Goal: Go to known website: Go to known website

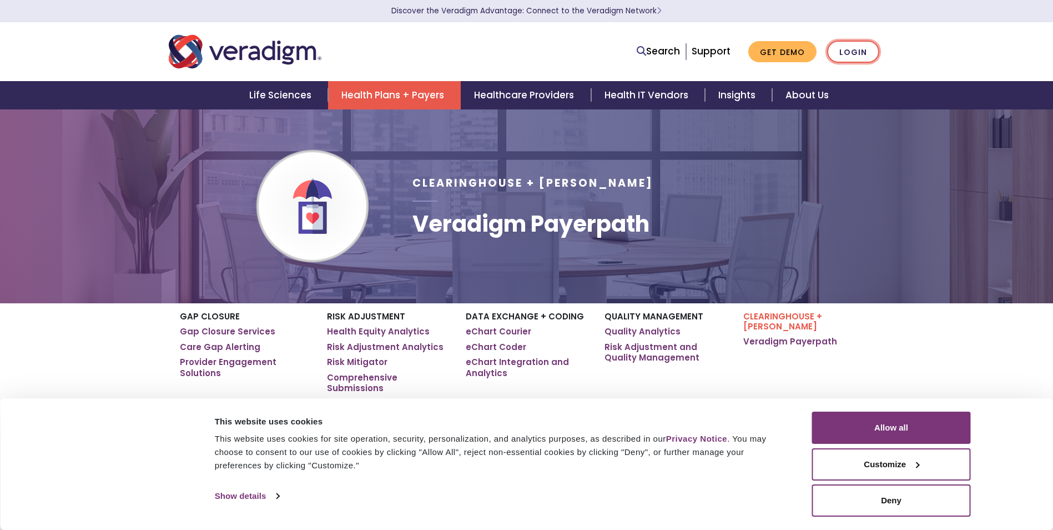
click at [855, 56] on link "Login" at bounding box center [853, 52] width 52 height 23
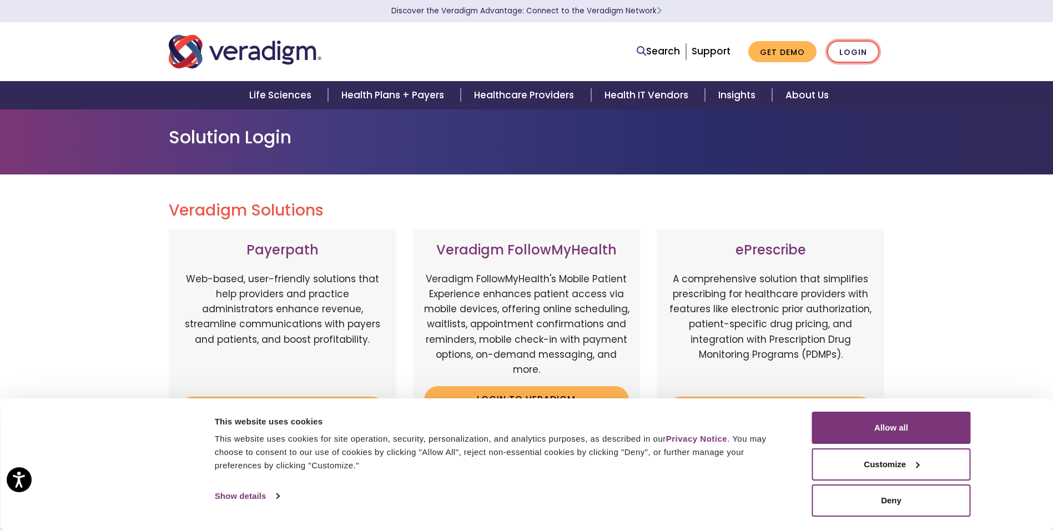
click at [856, 53] on link "Login" at bounding box center [853, 52] width 52 height 23
click at [846, 56] on link "Login" at bounding box center [853, 52] width 52 height 23
click at [856, 37] on div "Search Support Get Demo Login" at bounding box center [526, 51] width 733 height 37
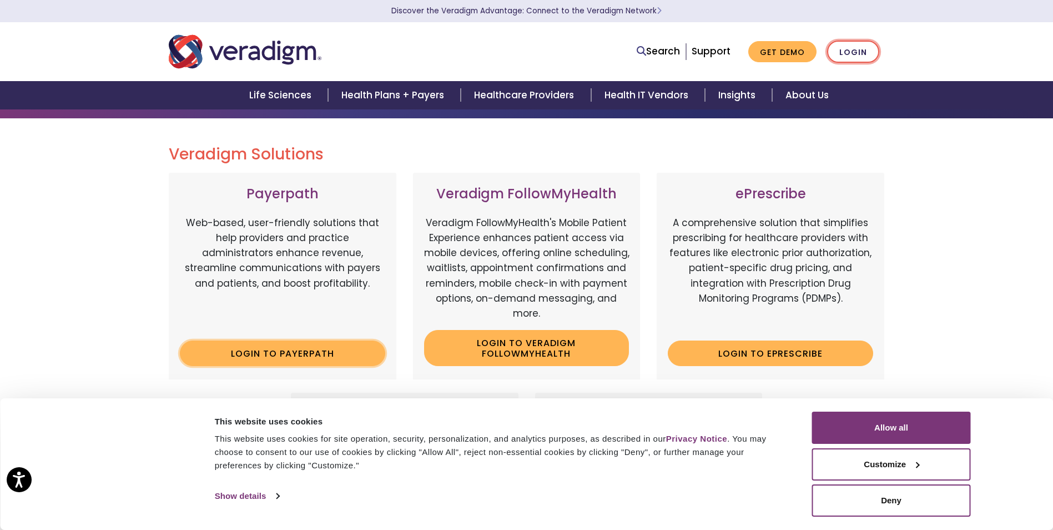
scroll to position [167, 0]
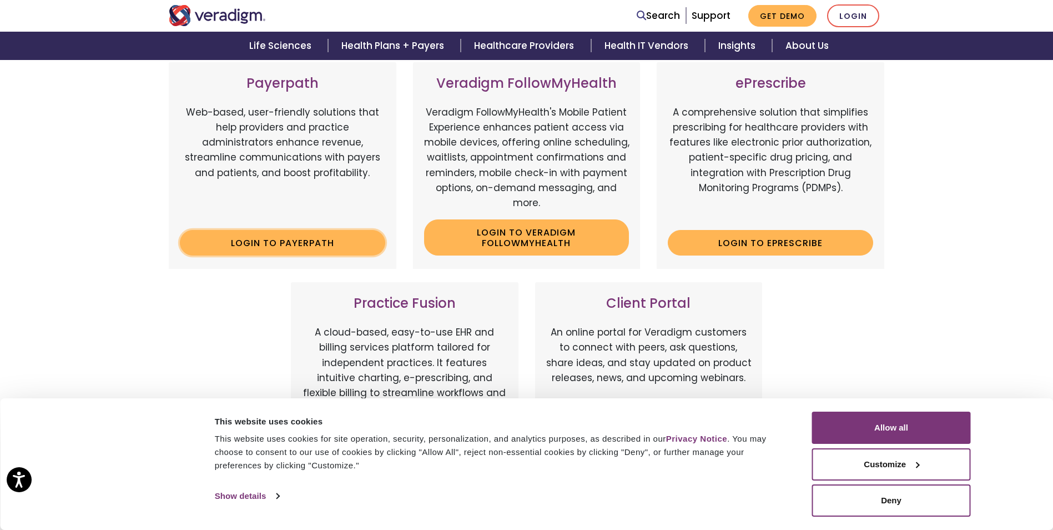
click at [278, 239] on link "Login to Payerpath" at bounding box center [282, 243] width 205 height 26
